Goal: Task Accomplishment & Management: Use online tool/utility

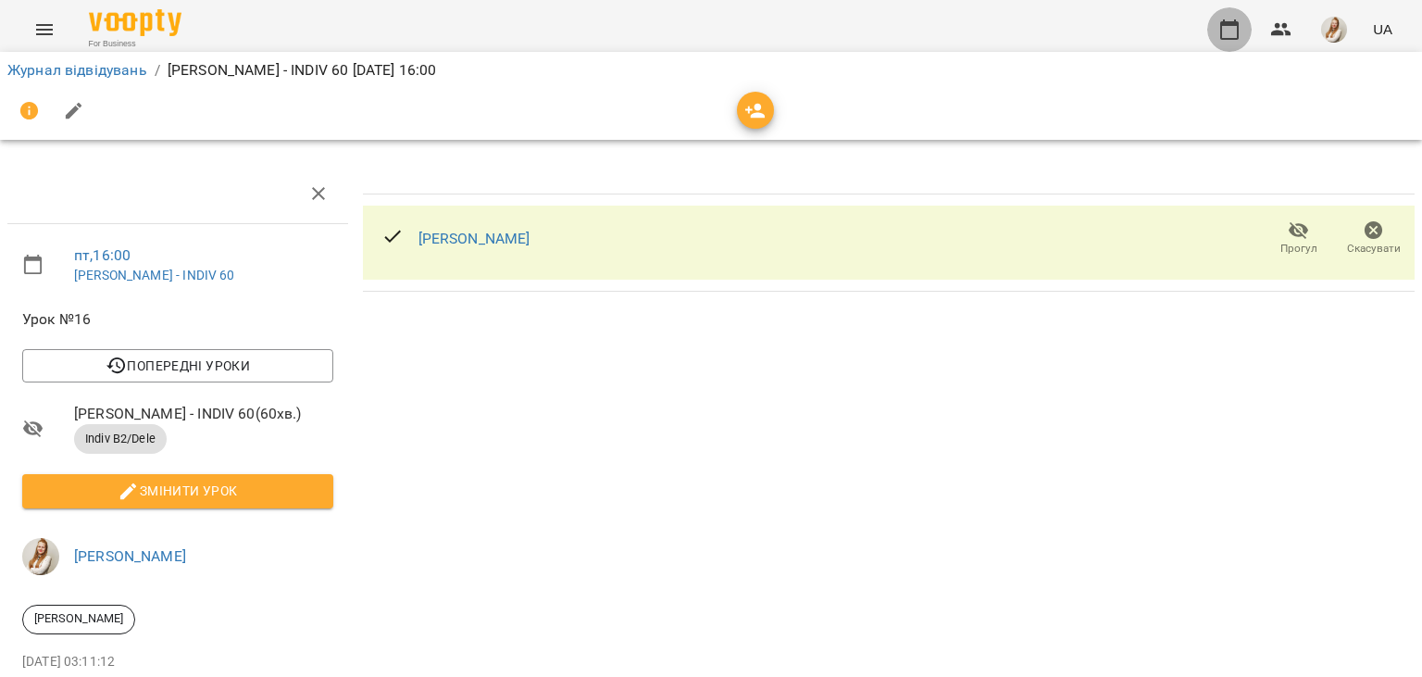
click at [1231, 31] on icon "button" at bounding box center [1229, 30] width 22 height 22
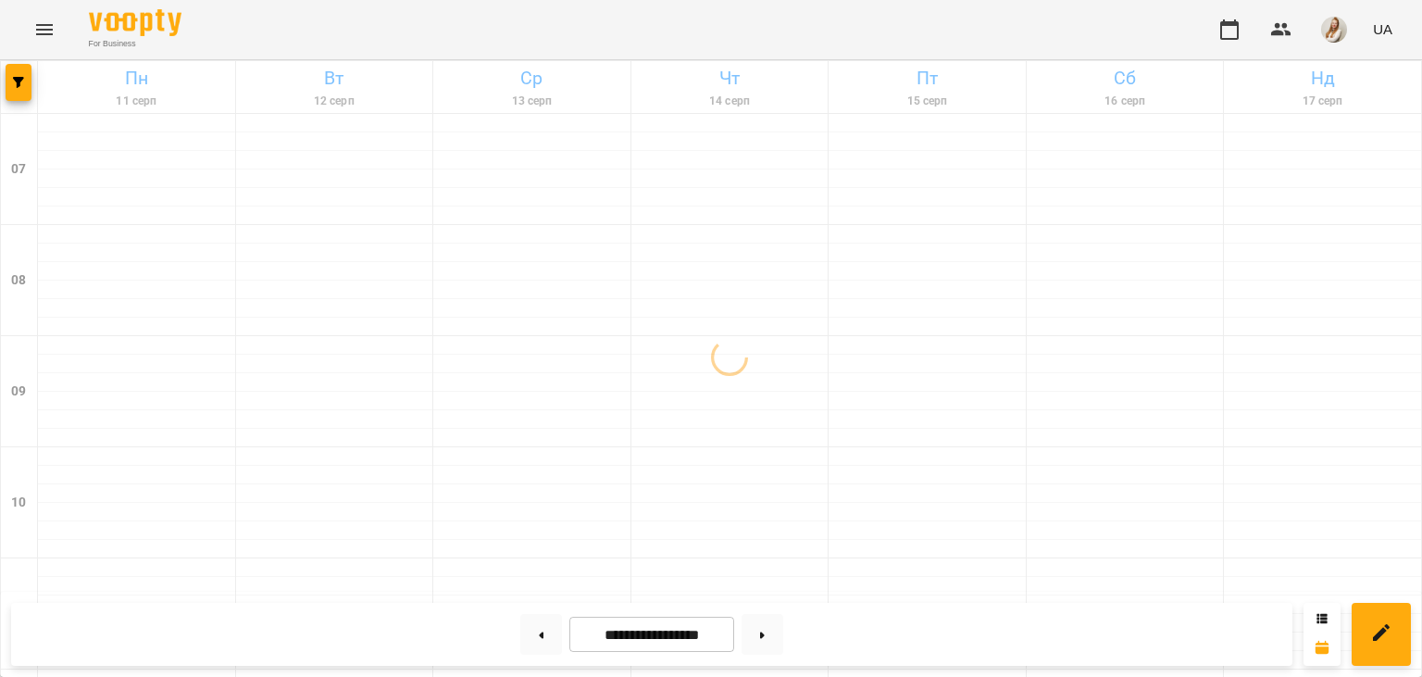
click at [431, 15] on div "For Business UA" at bounding box center [711, 29] width 1422 height 59
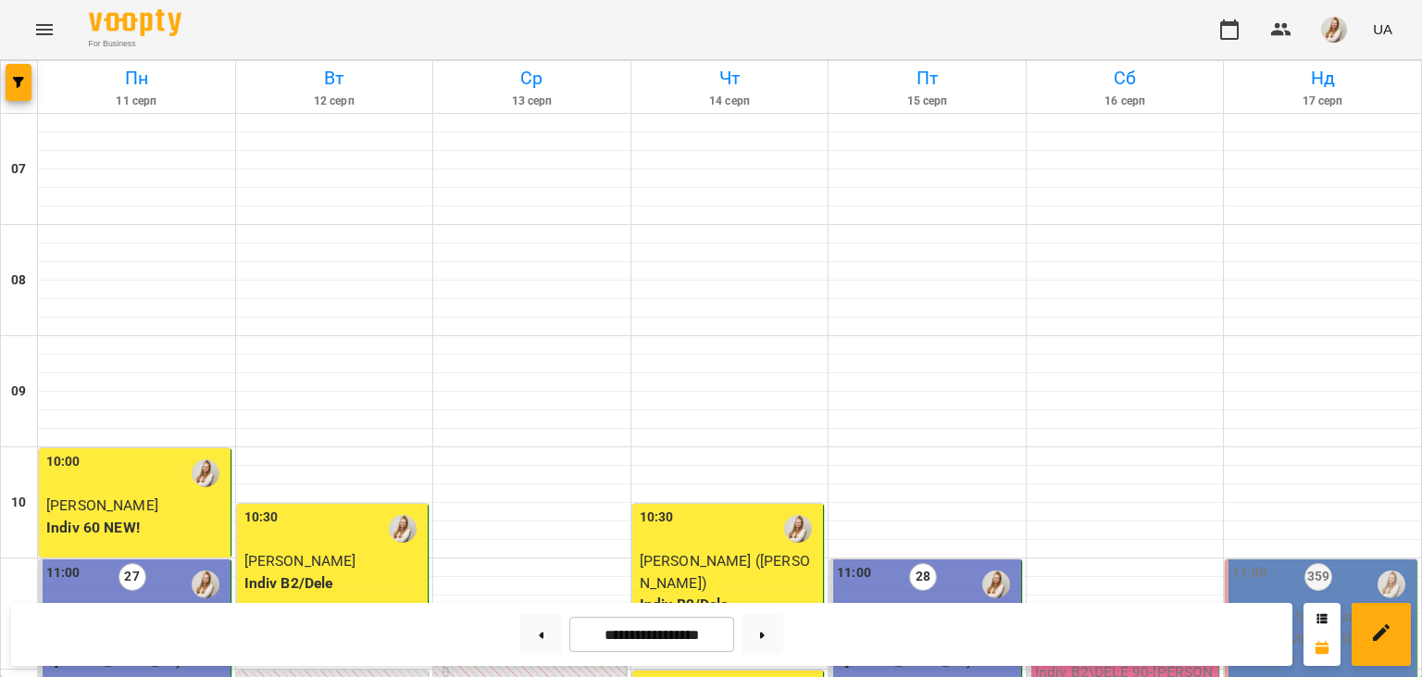
scroll to position [1006, 0]
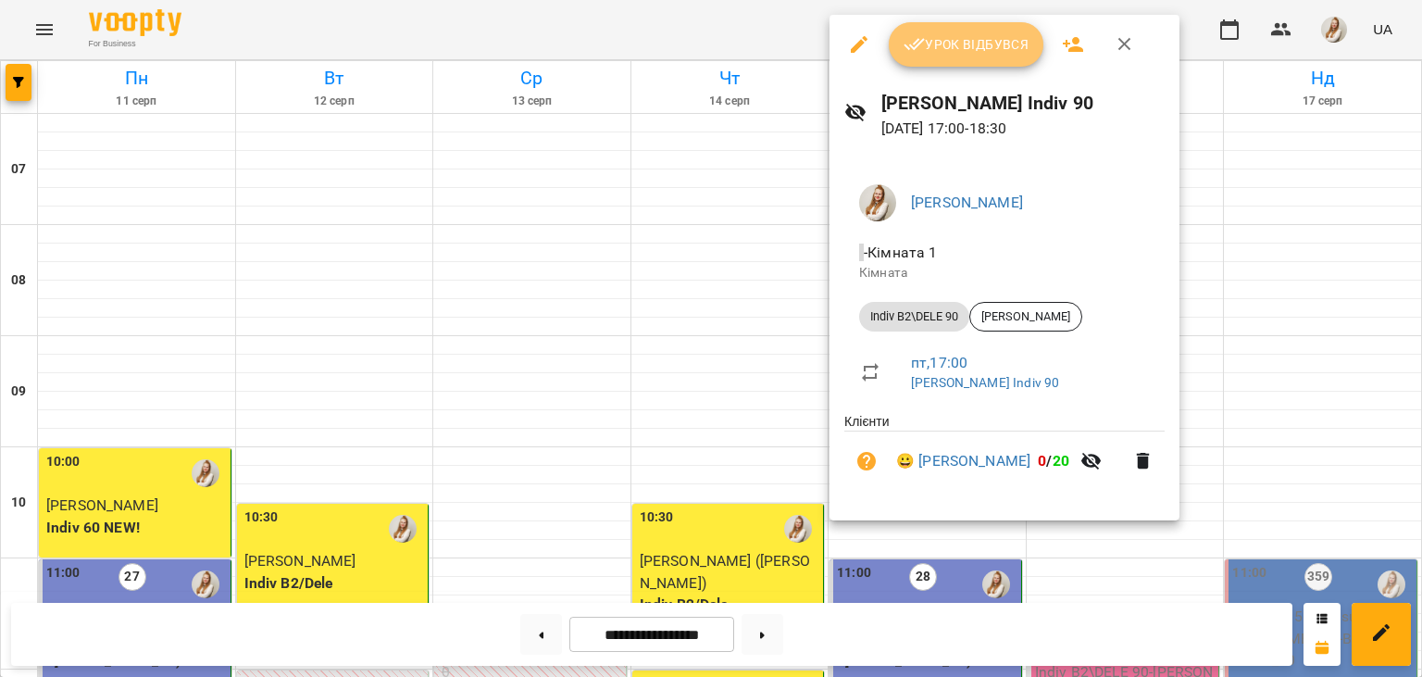
click at [970, 58] on button "Урок відбувся" at bounding box center [965, 44] width 155 height 44
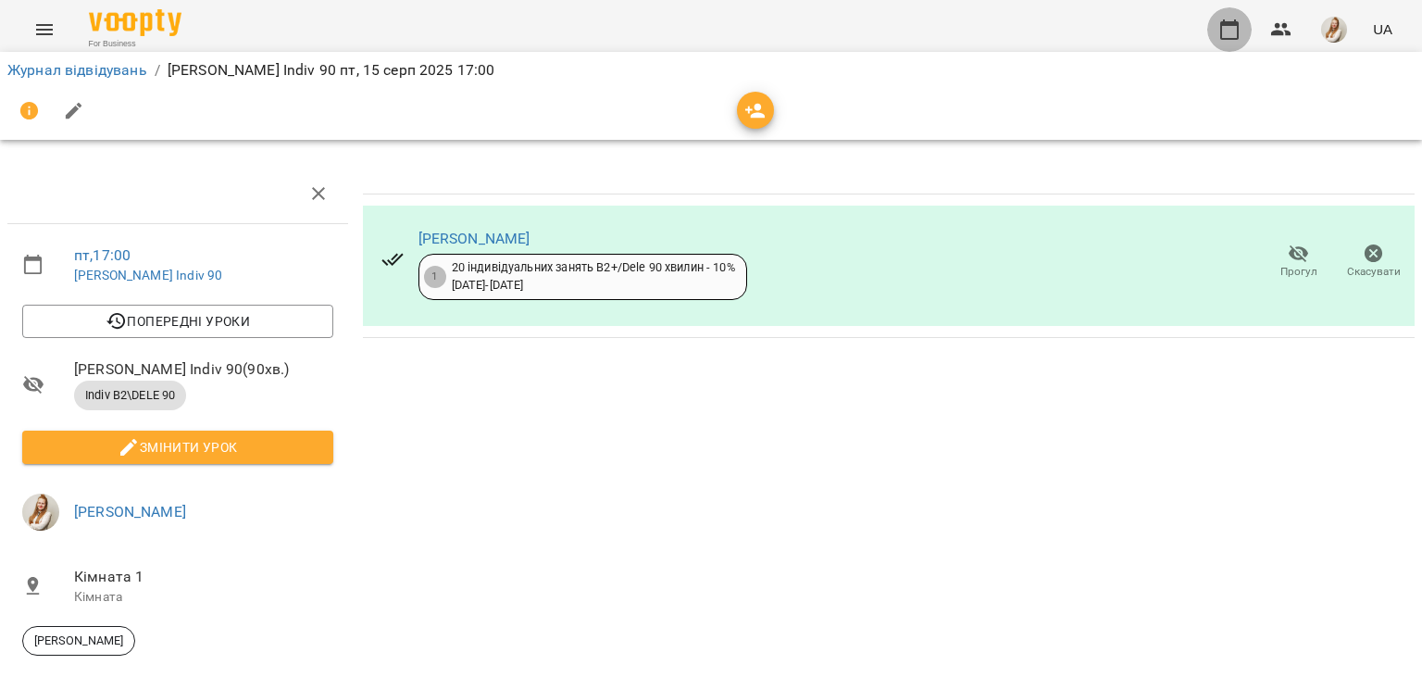
click at [1219, 28] on button "button" at bounding box center [1229, 29] width 44 height 44
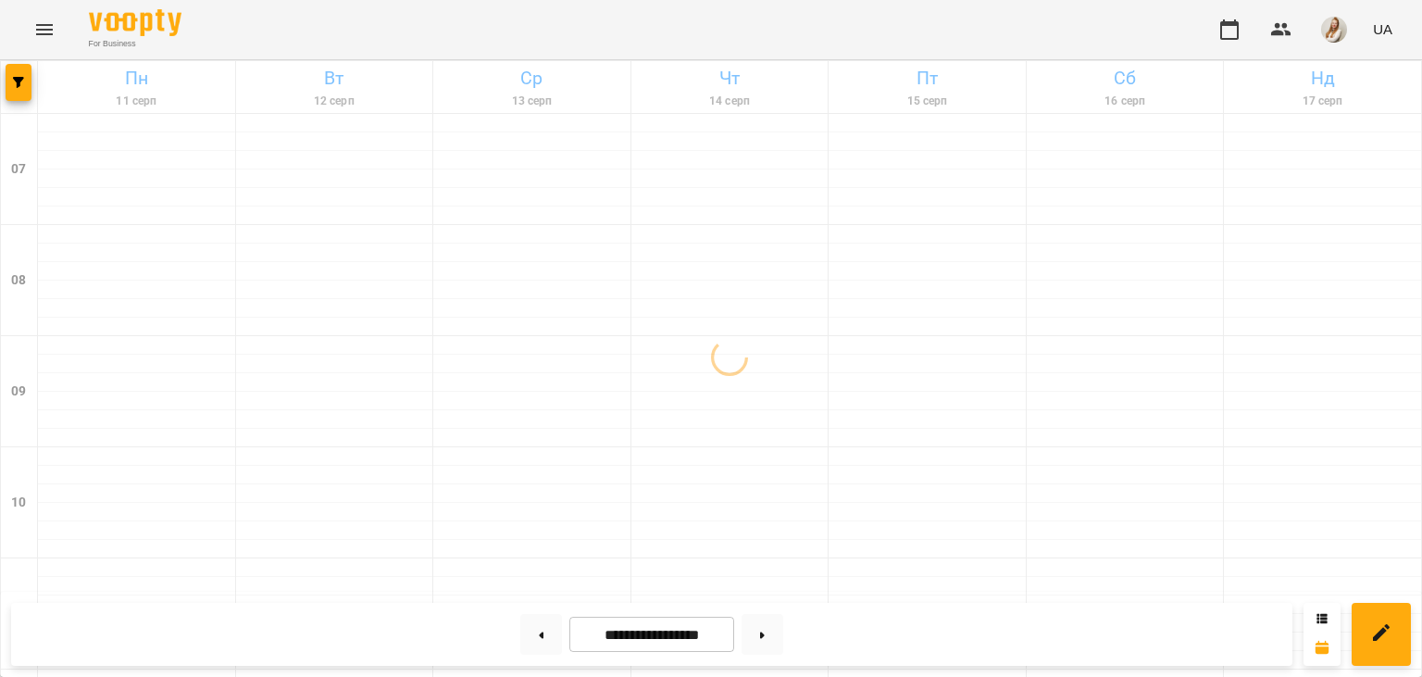
click at [492, 20] on div "For Business UA" at bounding box center [711, 29] width 1422 height 59
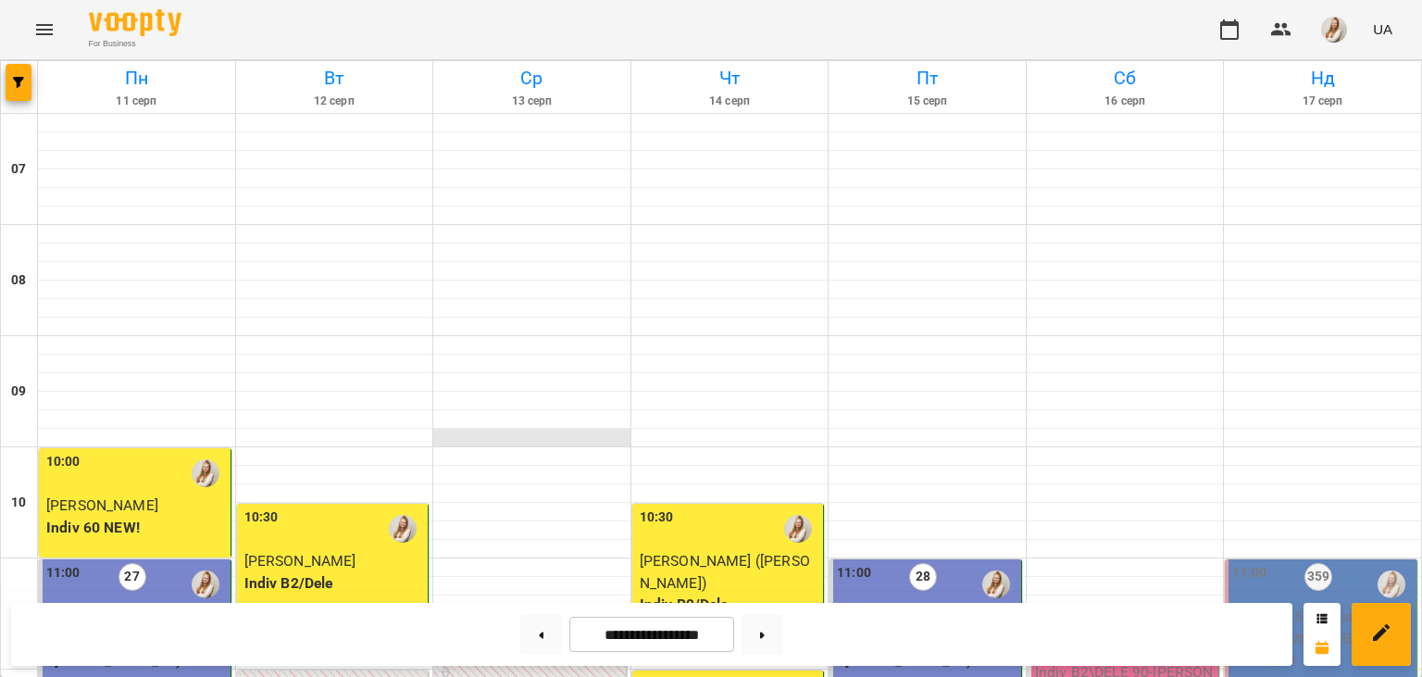
scroll to position [1098, 0]
click at [1338, 24] on img "button" at bounding box center [1334, 30] width 26 height 26
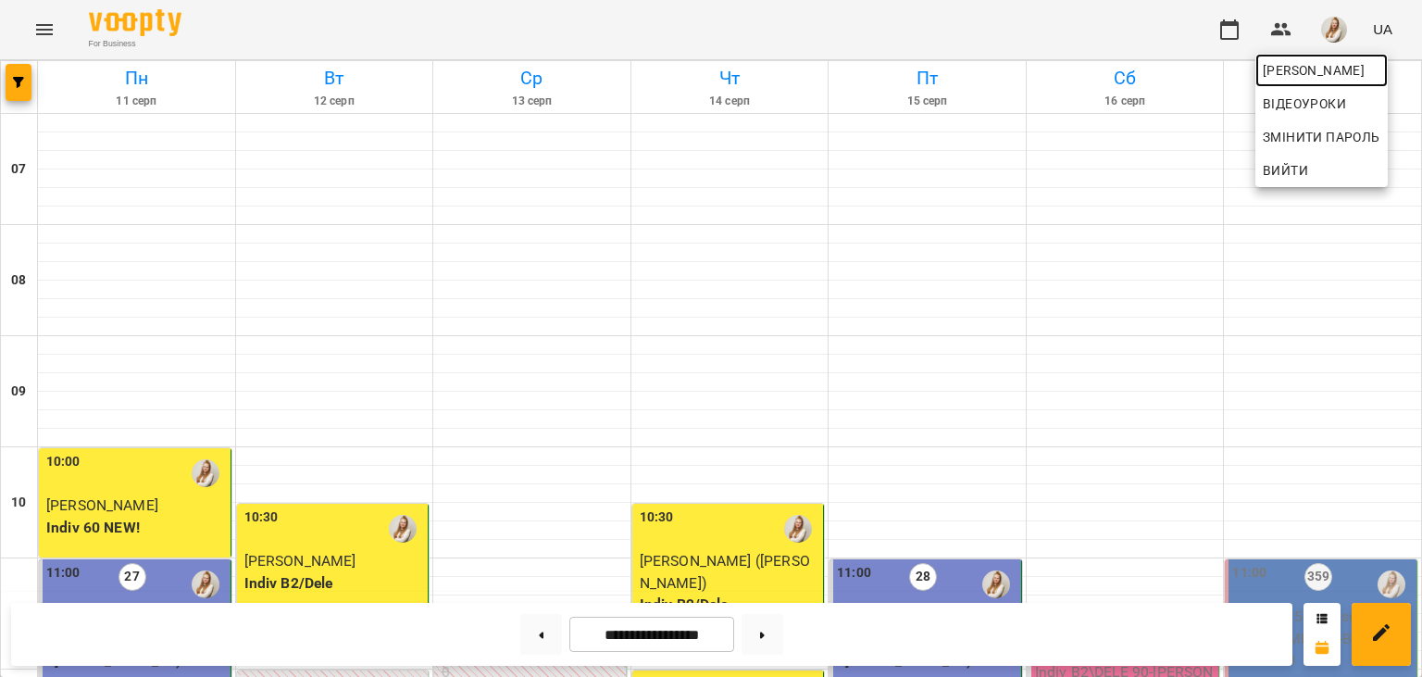
click at [1292, 75] on span "[PERSON_NAME]" at bounding box center [1321, 70] width 118 height 22
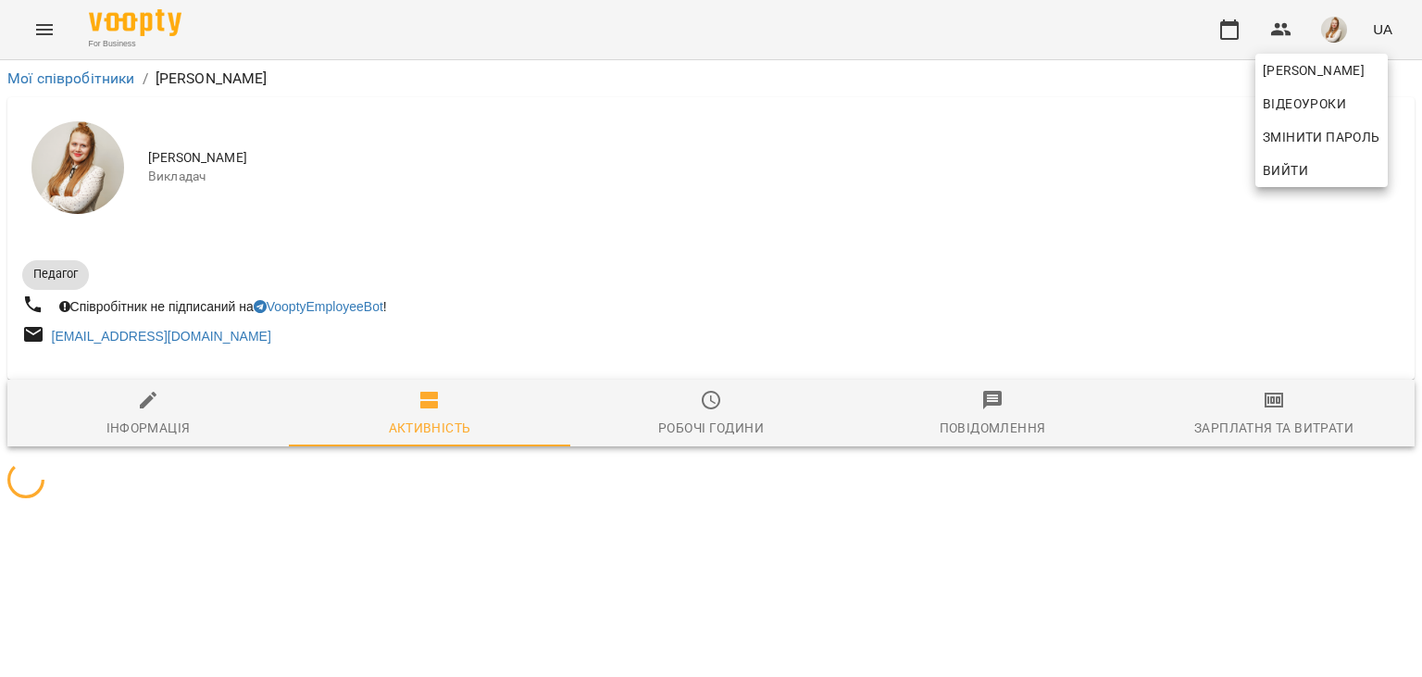
click at [1286, 420] on div at bounding box center [711, 338] width 1422 height 677
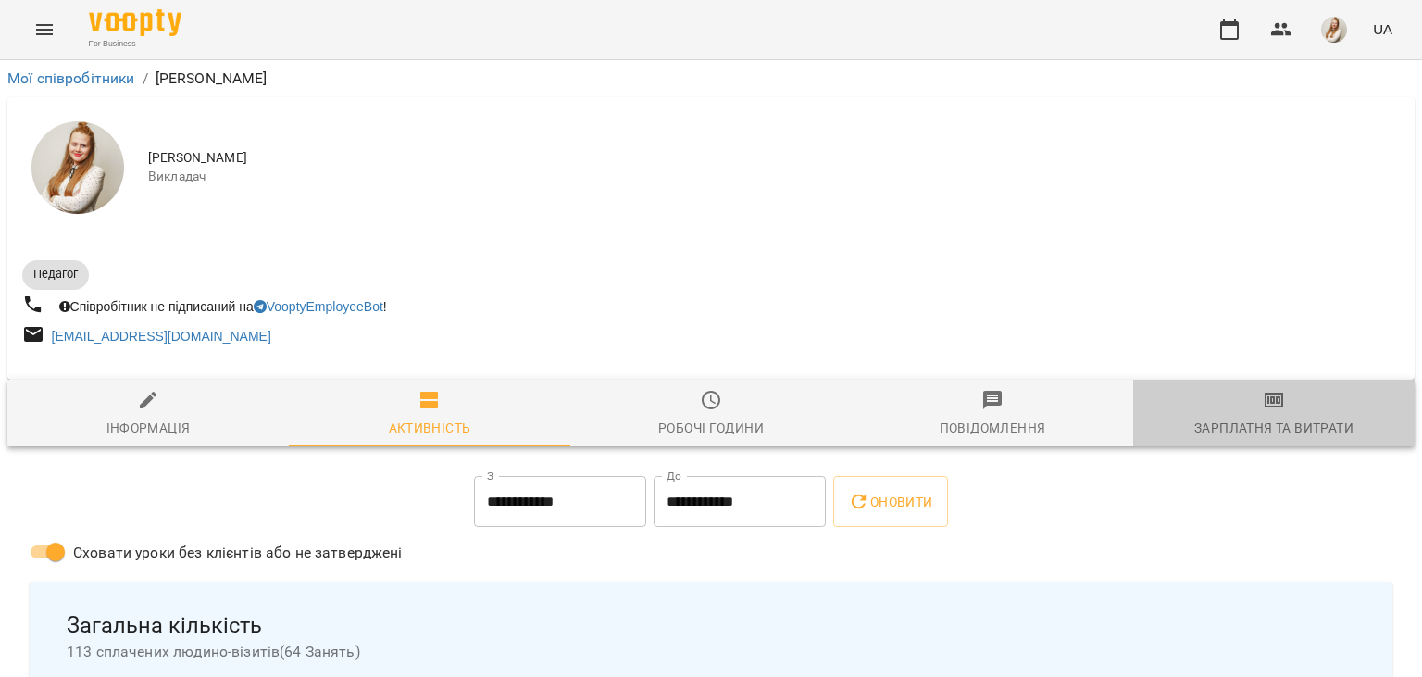
click at [1286, 420] on div "Зарплатня та Витрати" at bounding box center [1273, 427] width 159 height 22
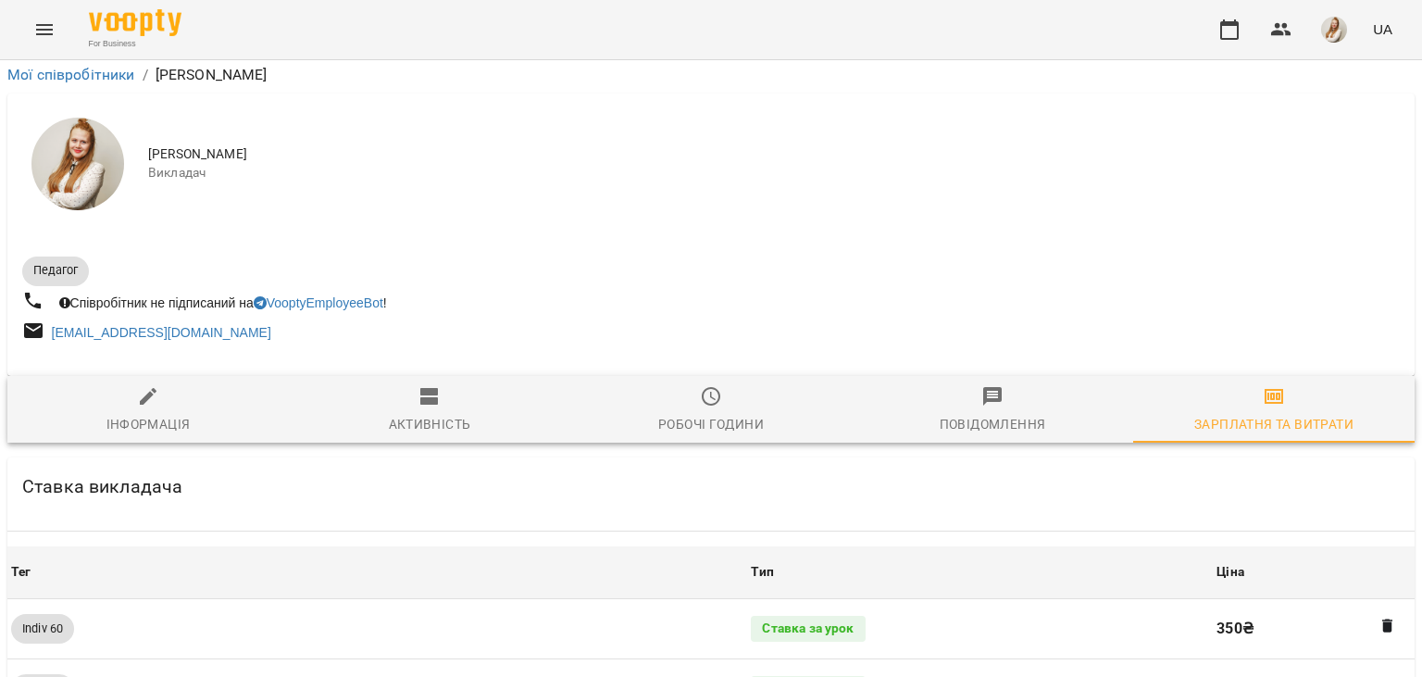
scroll to position [1940, 0]
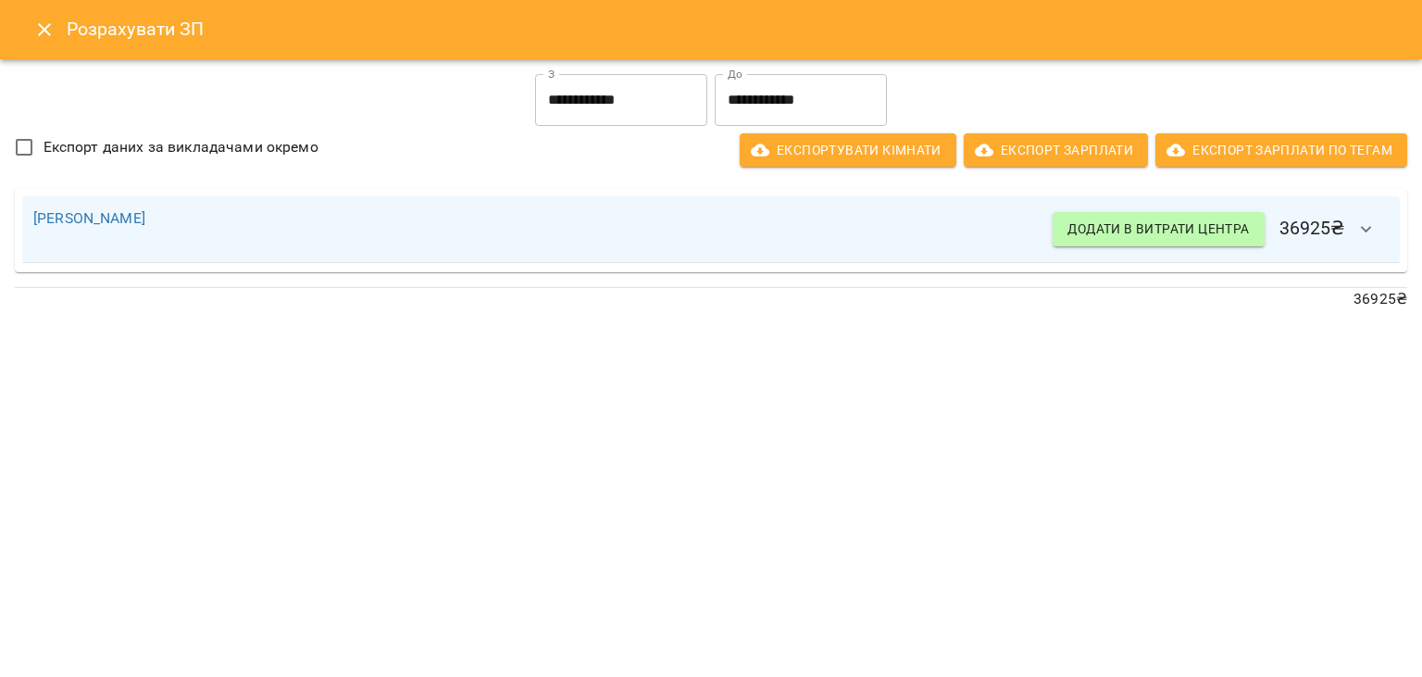
click at [823, 243] on div "[PERSON_NAME] в витрати центра 36925 ₴" at bounding box center [710, 229] width 1355 height 44
click at [823, 217] on div "[PERSON_NAME] в витрати центра 36925 ₴" at bounding box center [710, 229] width 1355 height 44
click at [1364, 235] on icon "button" at bounding box center [1366, 229] width 22 height 22
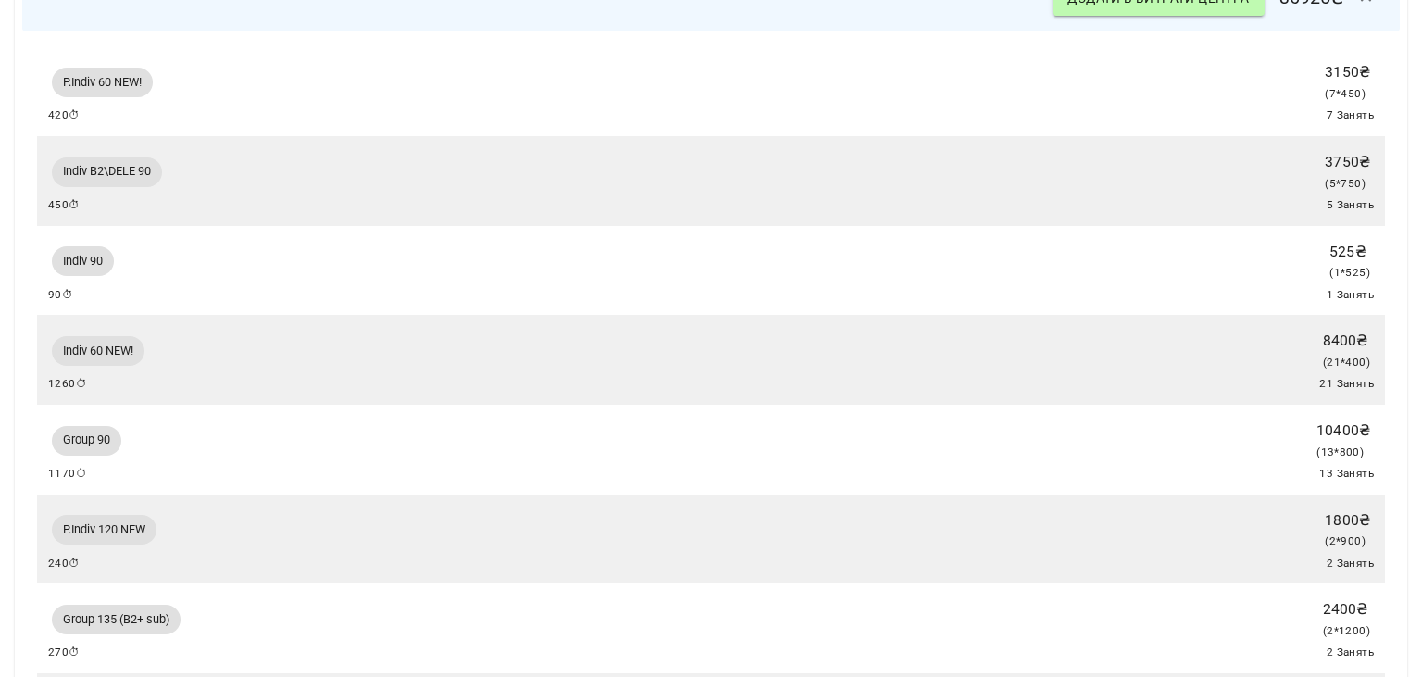
scroll to position [0, 0]
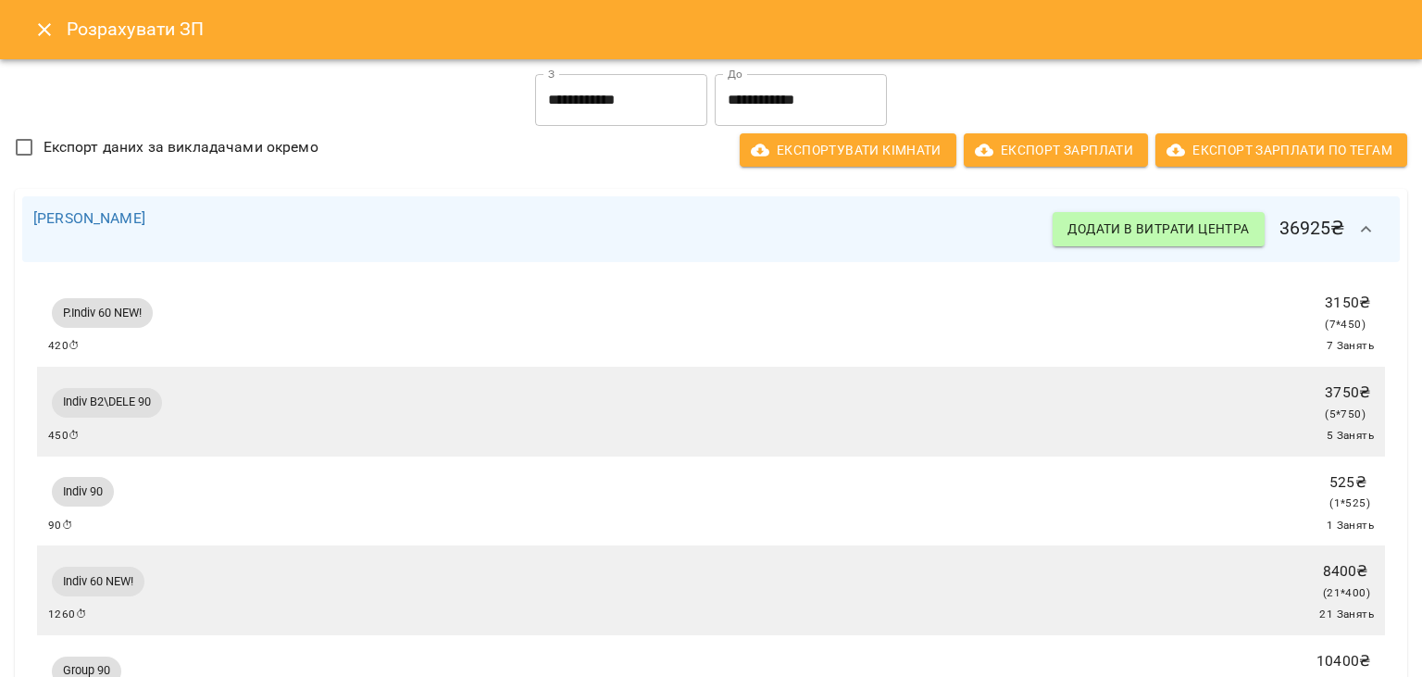
click at [45, 34] on icon "Close" at bounding box center [44, 30] width 22 height 22
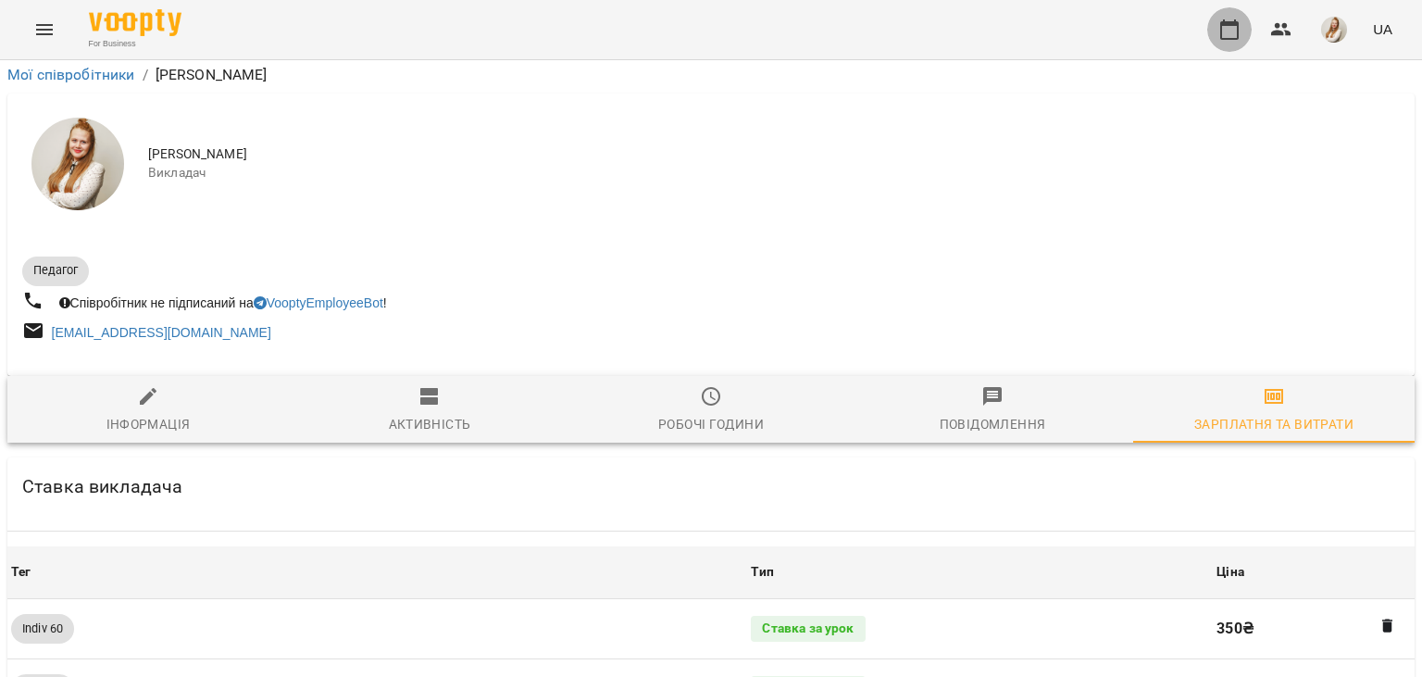
click at [1235, 18] on button "button" at bounding box center [1229, 29] width 44 height 44
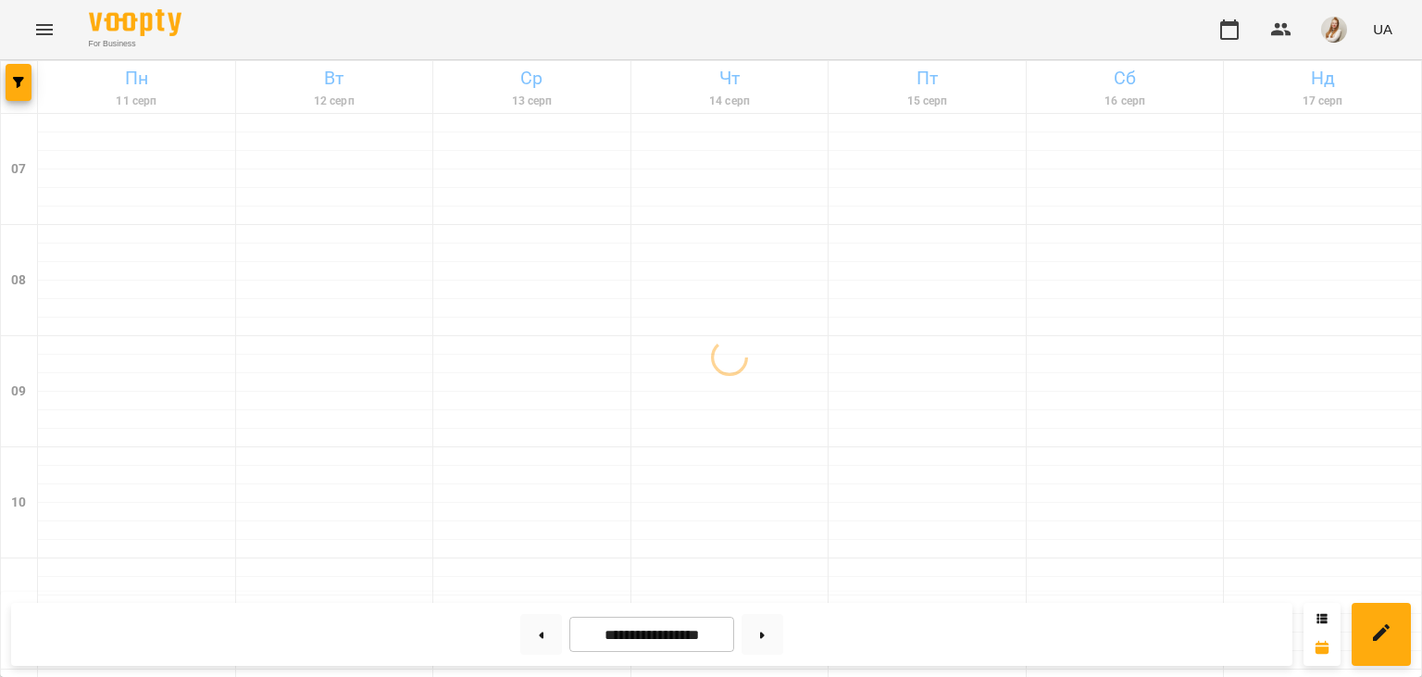
click at [431, 29] on div "For Business UA" at bounding box center [711, 29] width 1422 height 59
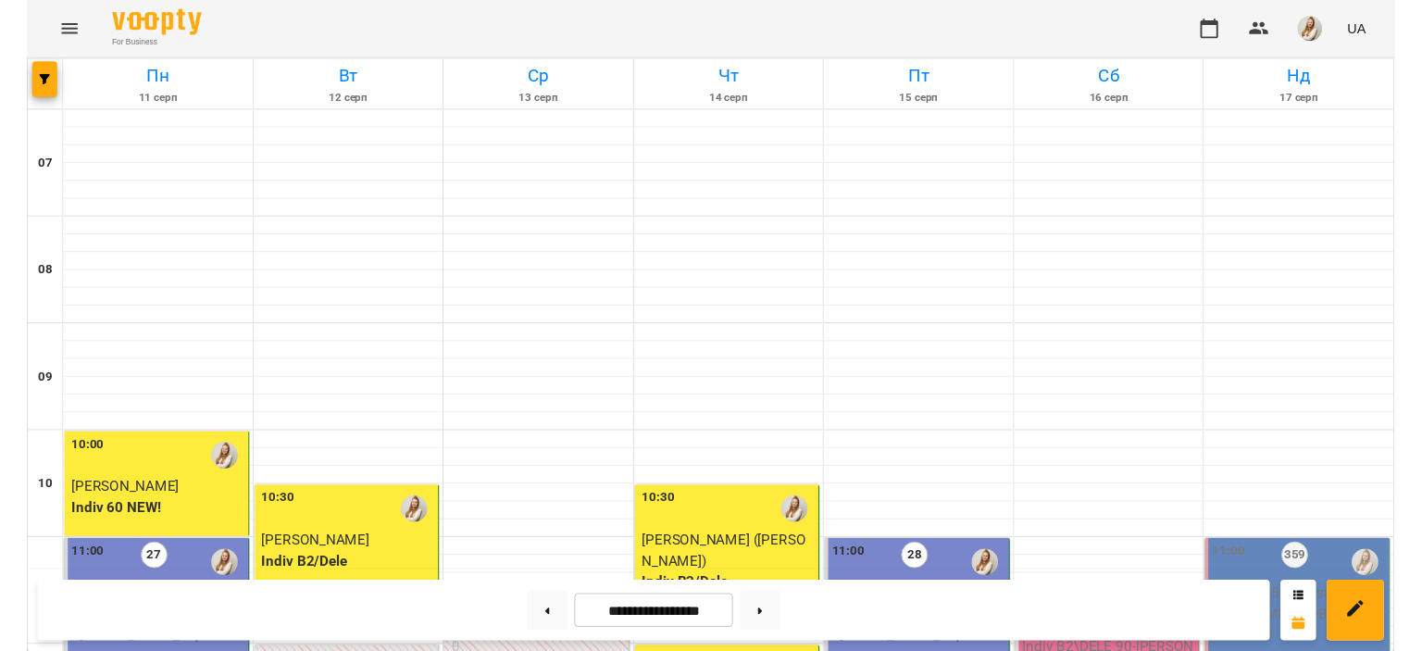
scroll to position [1072, 0]
